Goal: Navigation & Orientation: Go to known website

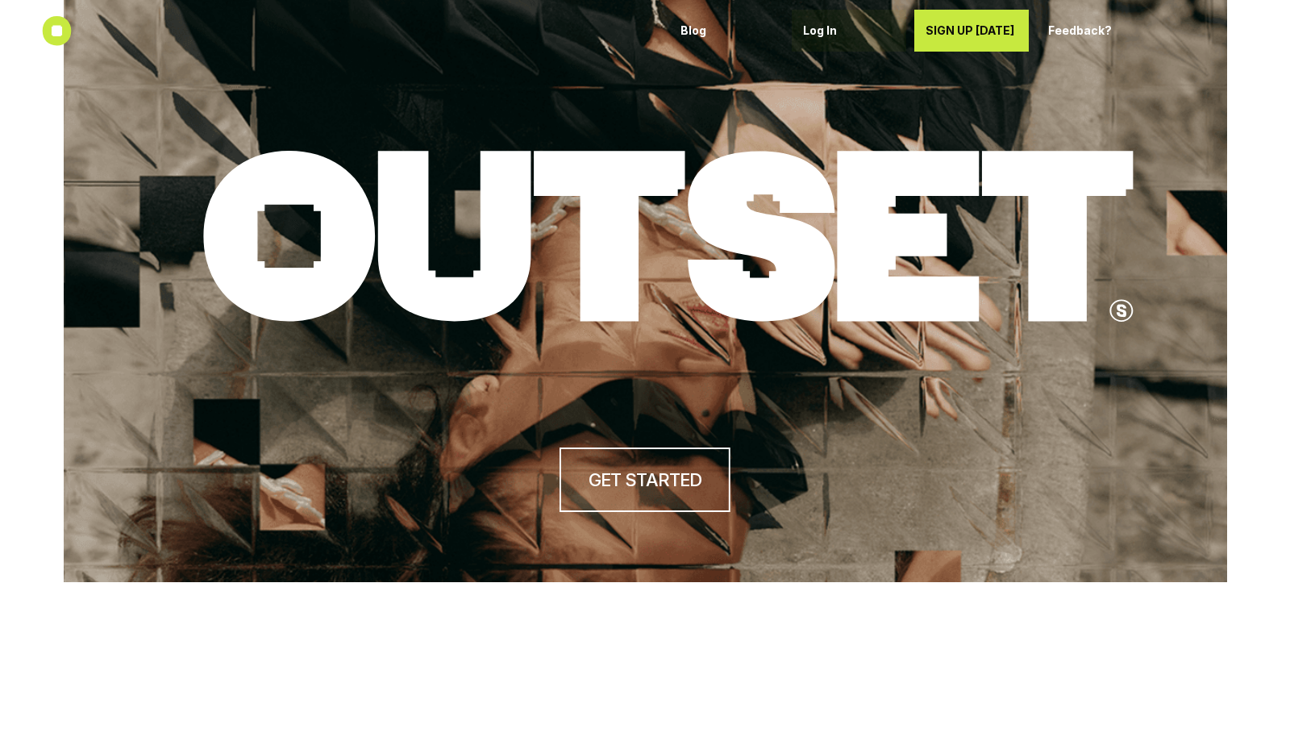
click at [802, 31] on link "Log In" at bounding box center [849, 31] width 115 height 42
click at [993, 25] on p "SIGN UP [DATE]" at bounding box center [966, 31] width 104 height 14
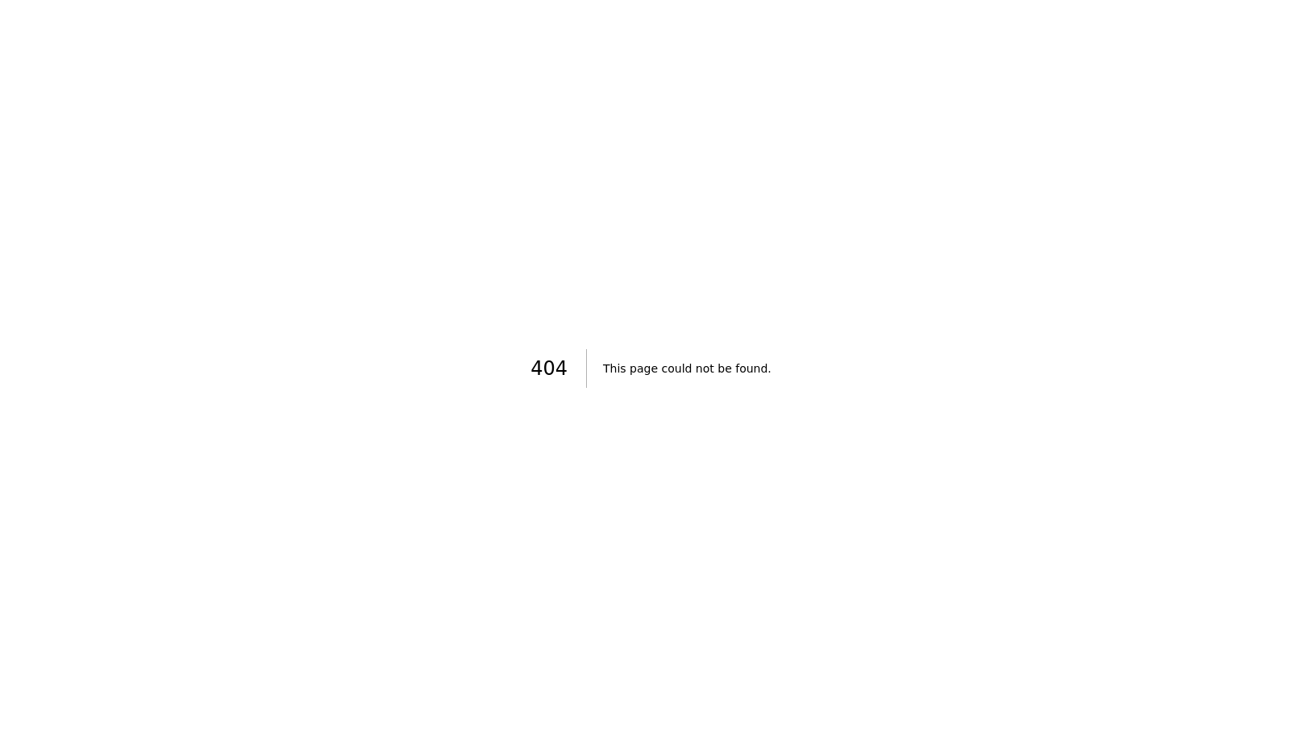
click at [802, 31] on div "404 This page could not be found ." at bounding box center [651, 368] width 1302 height 737
